Goal: Task Accomplishment & Management: Manage account settings

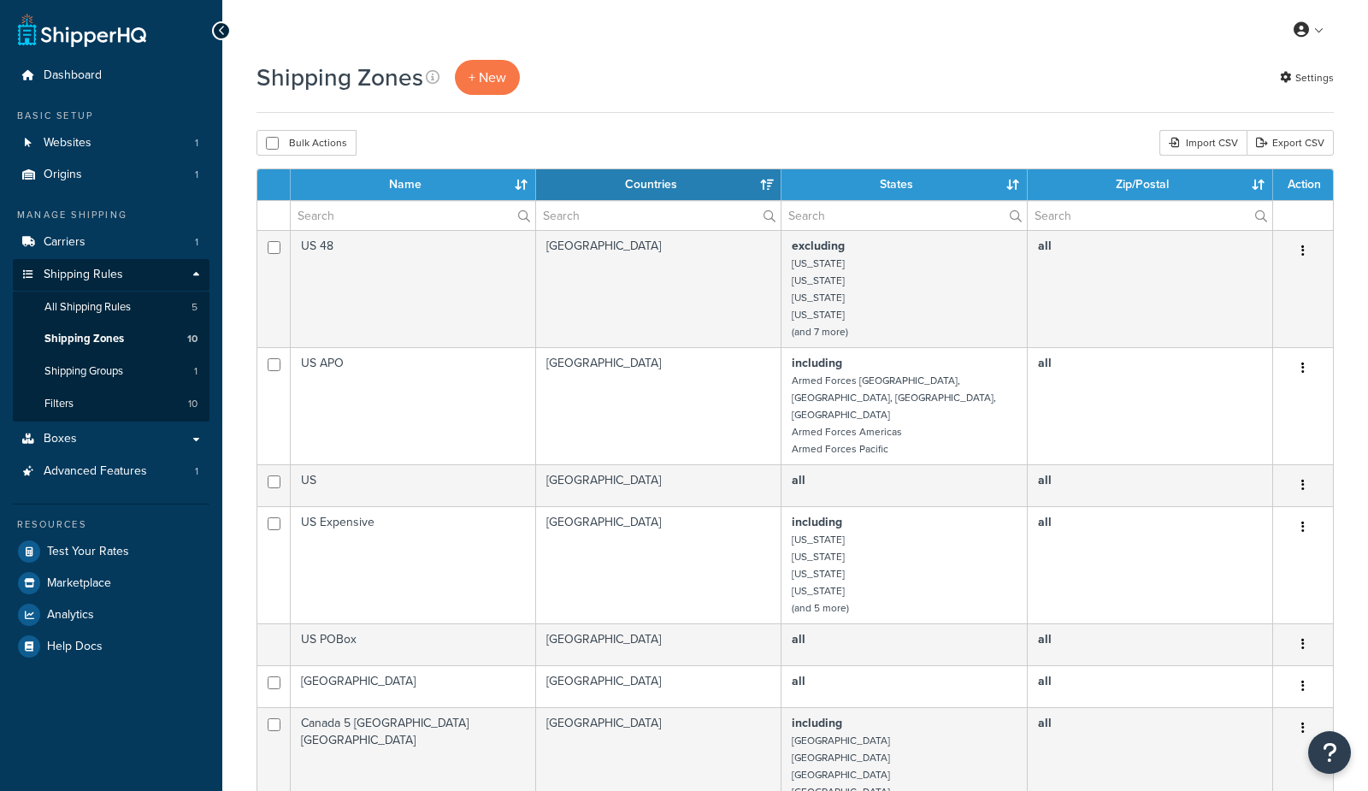
select select "15"
click at [50, 440] on span "Boxes" at bounding box center [60, 439] width 33 height 15
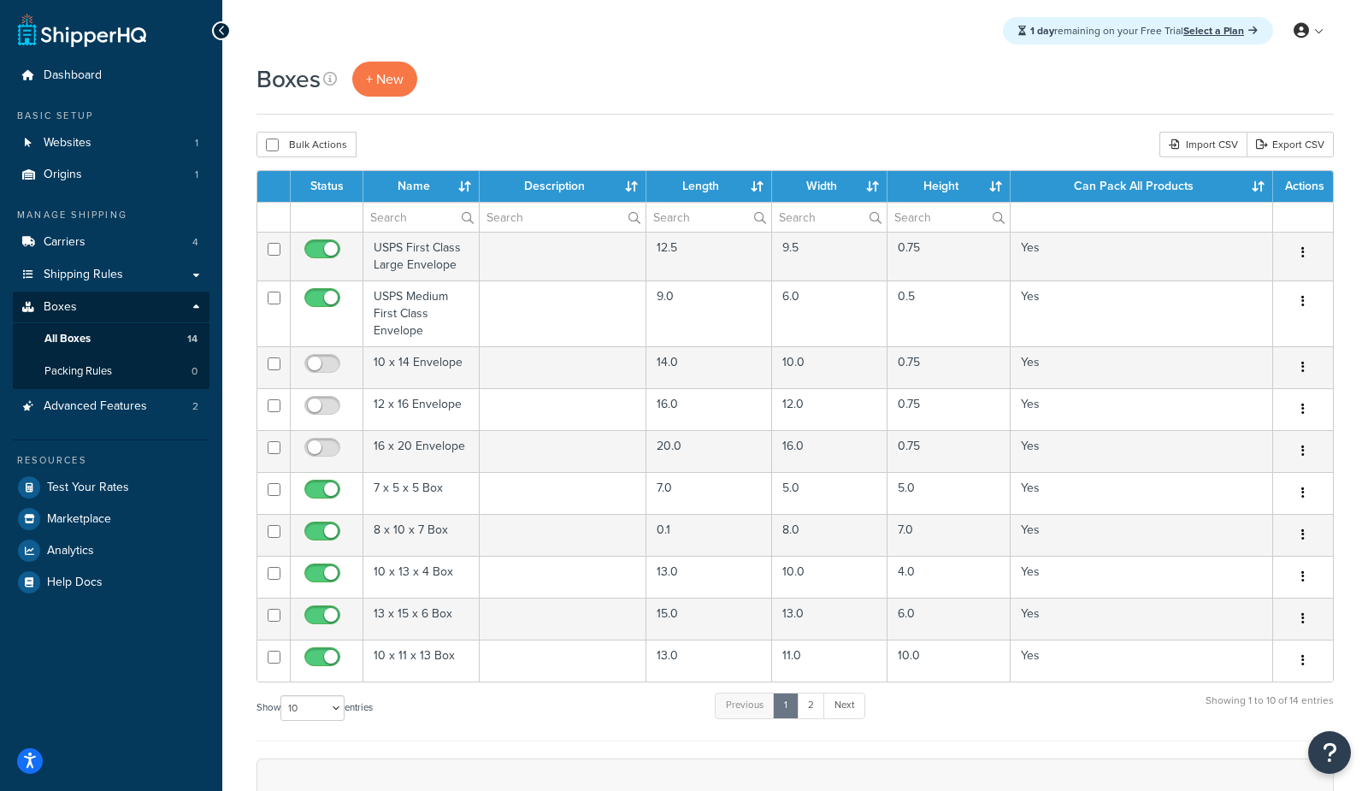
click at [542, 114] on div "Boxes + New" at bounding box center [796, 88] width 1078 height 53
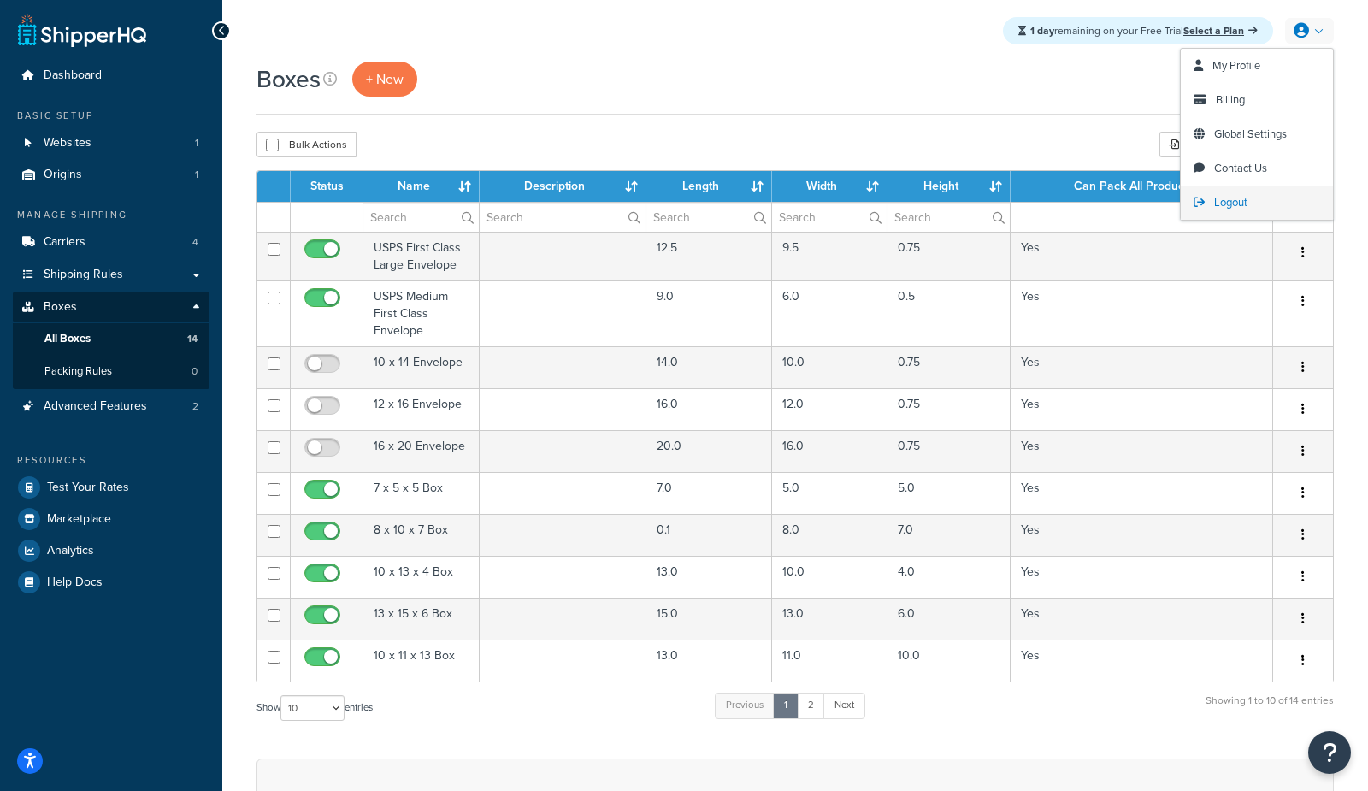
click at [1216, 199] on span "Logout" at bounding box center [1230, 202] width 33 height 16
